Goal: Find specific page/section: Find specific page/section

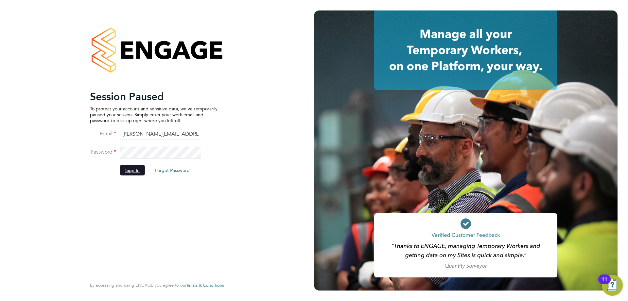
click at [137, 173] on button "Sign In" at bounding box center [132, 170] width 25 height 10
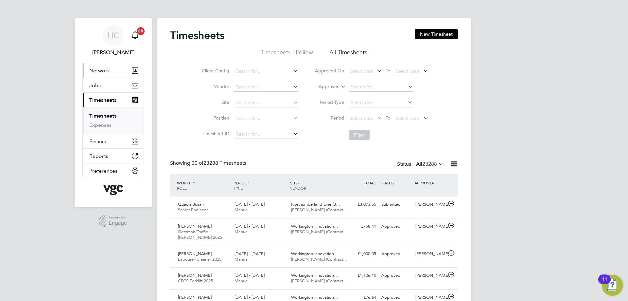
click at [104, 70] on span "Network" at bounding box center [99, 70] width 21 height 6
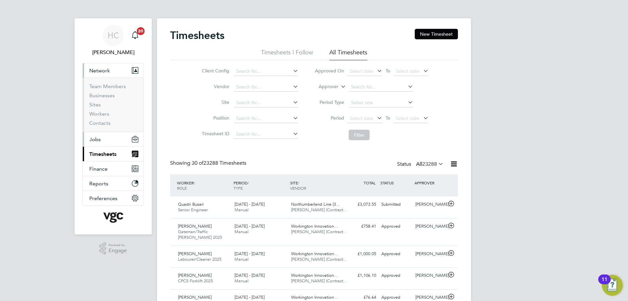
click at [104, 140] on button "Jobs" at bounding box center [113, 139] width 61 height 14
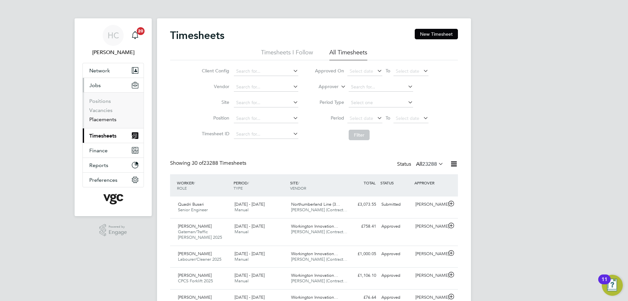
click at [103, 120] on link "Placements" at bounding box center [102, 119] width 27 height 6
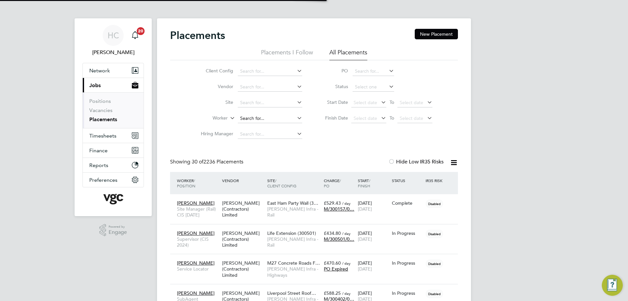
click at [253, 119] on input at bounding box center [270, 118] width 64 height 9
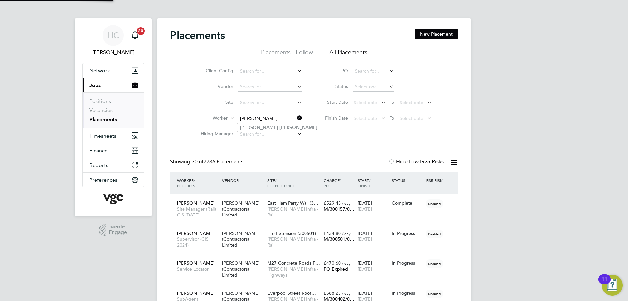
click at [253, 127] on b "Daniel" at bounding box center [259, 128] width 38 height 6
type input "[PERSON_NAME]"
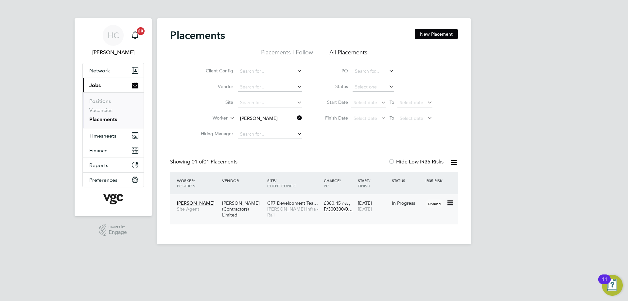
click at [284, 201] on span "CP7 Development Tea…" at bounding box center [292, 203] width 51 height 6
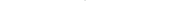
scroll to position [19, 22]
